Goal: Find specific page/section: Find specific page/section

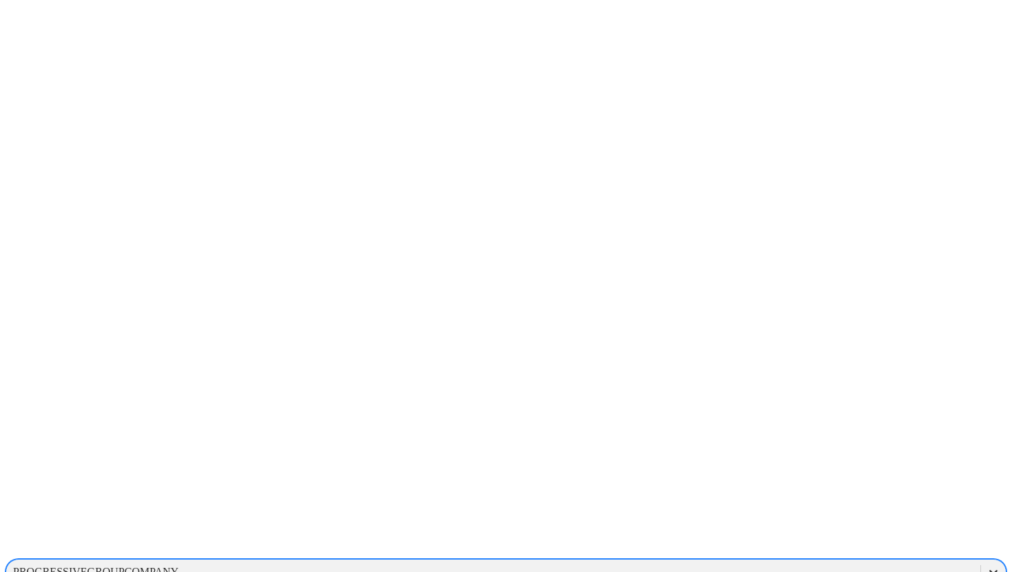
click at [986, 565] on icon at bounding box center [993, 572] width 14 height 14
